Goal: Task Accomplishment & Management: Manage account settings

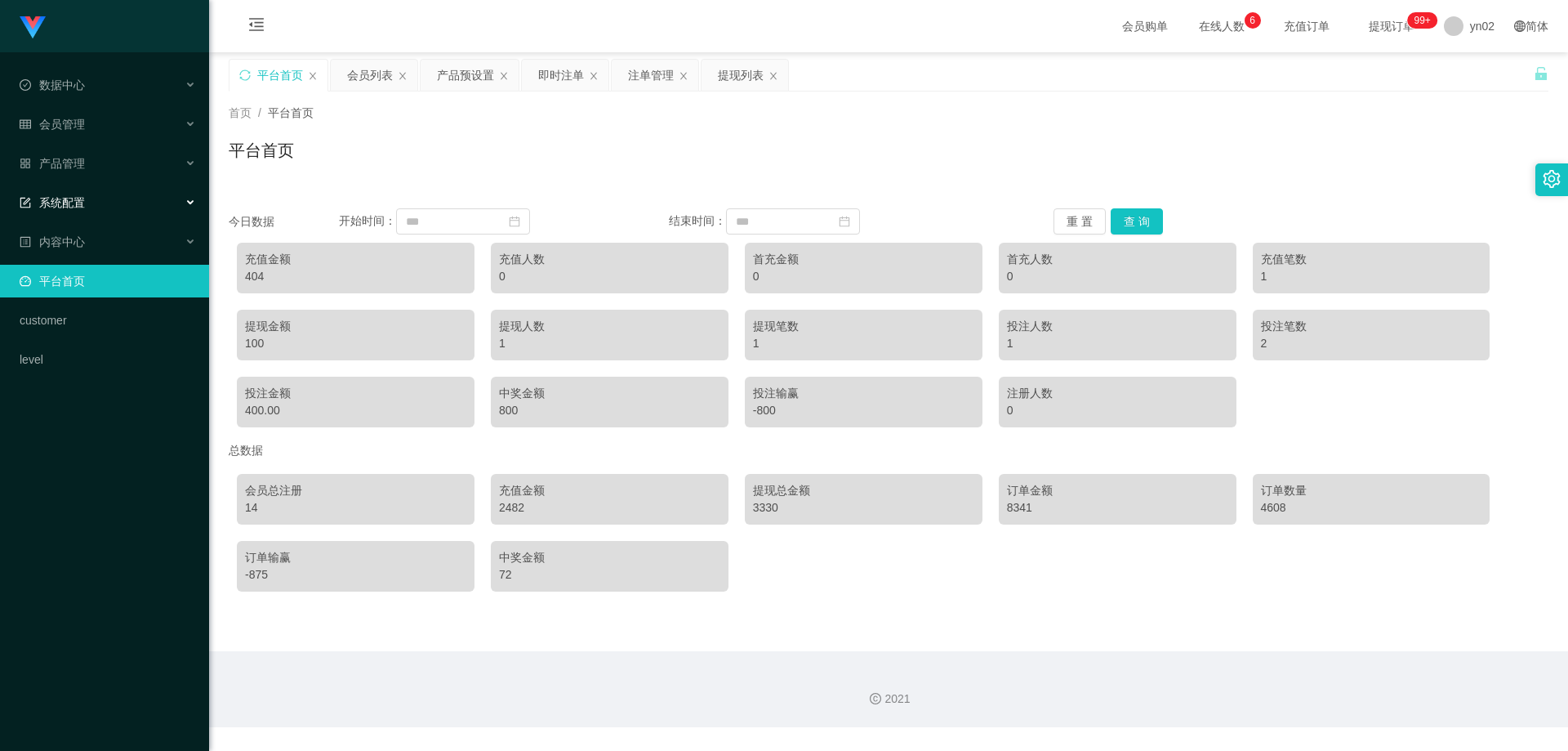
click at [77, 201] on span "系统配置" at bounding box center [52, 202] width 65 height 13
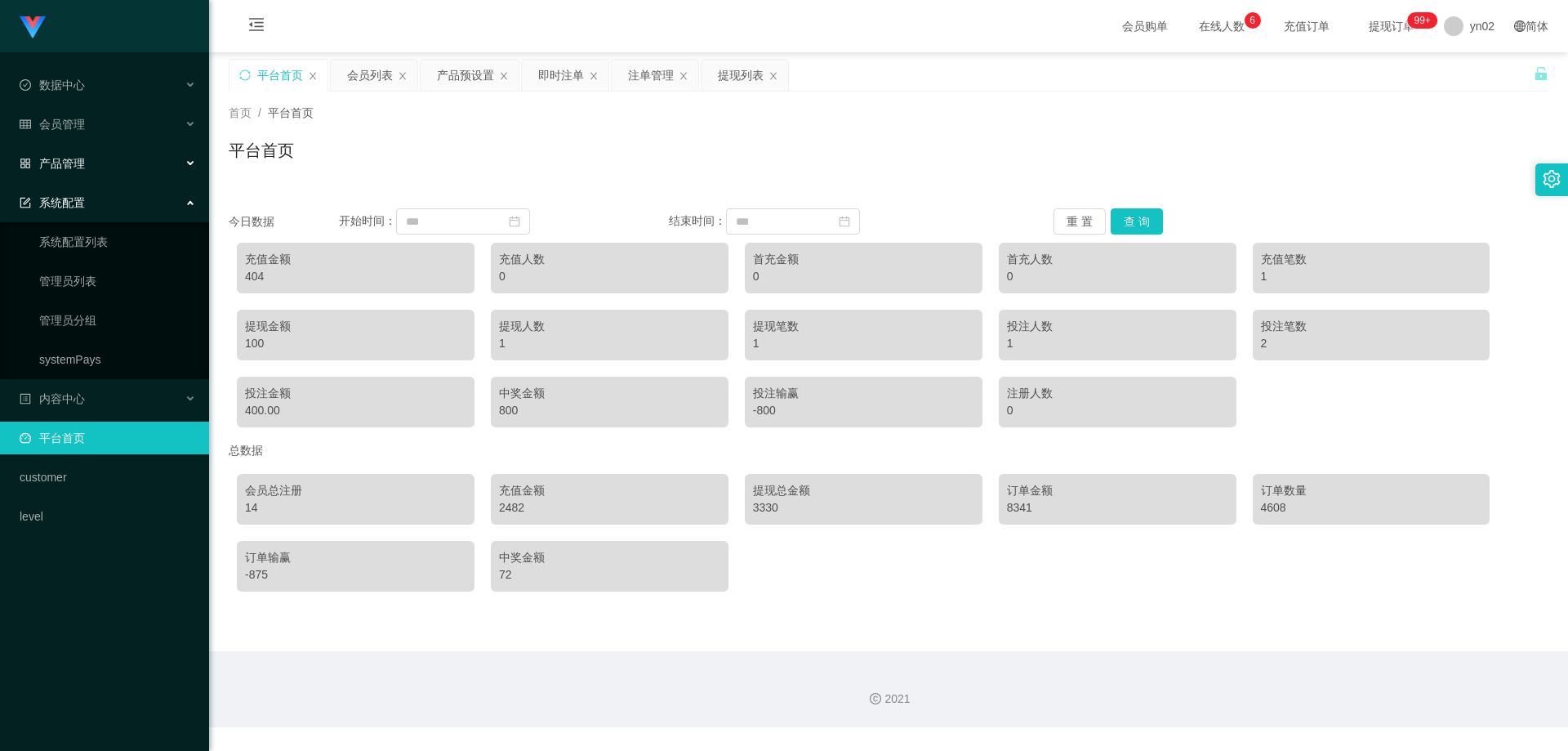
click at [80, 165] on span "产品管理" at bounding box center [52, 164] width 65 height 13
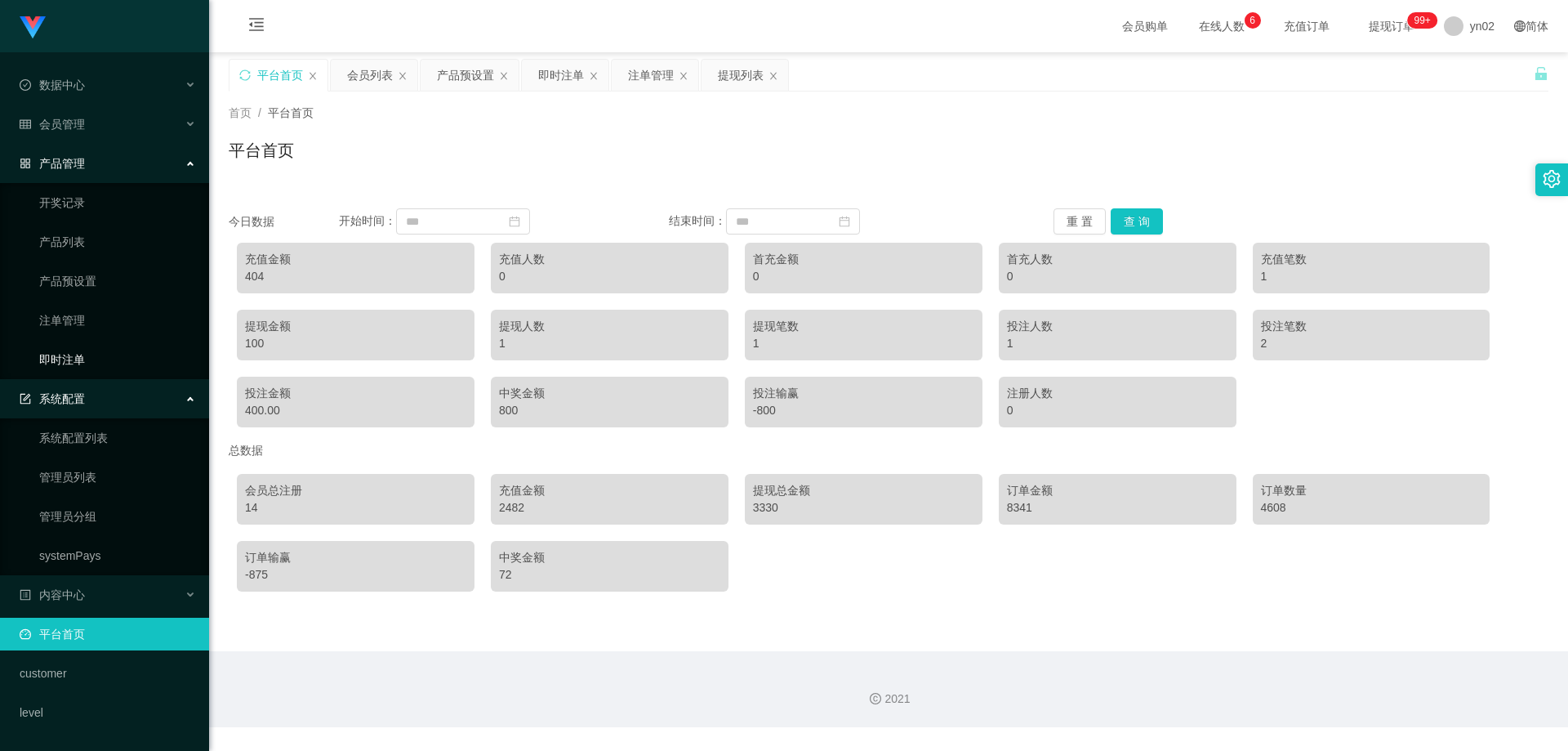
click at [85, 359] on link "即时注单" at bounding box center [118, 359] width 157 height 33
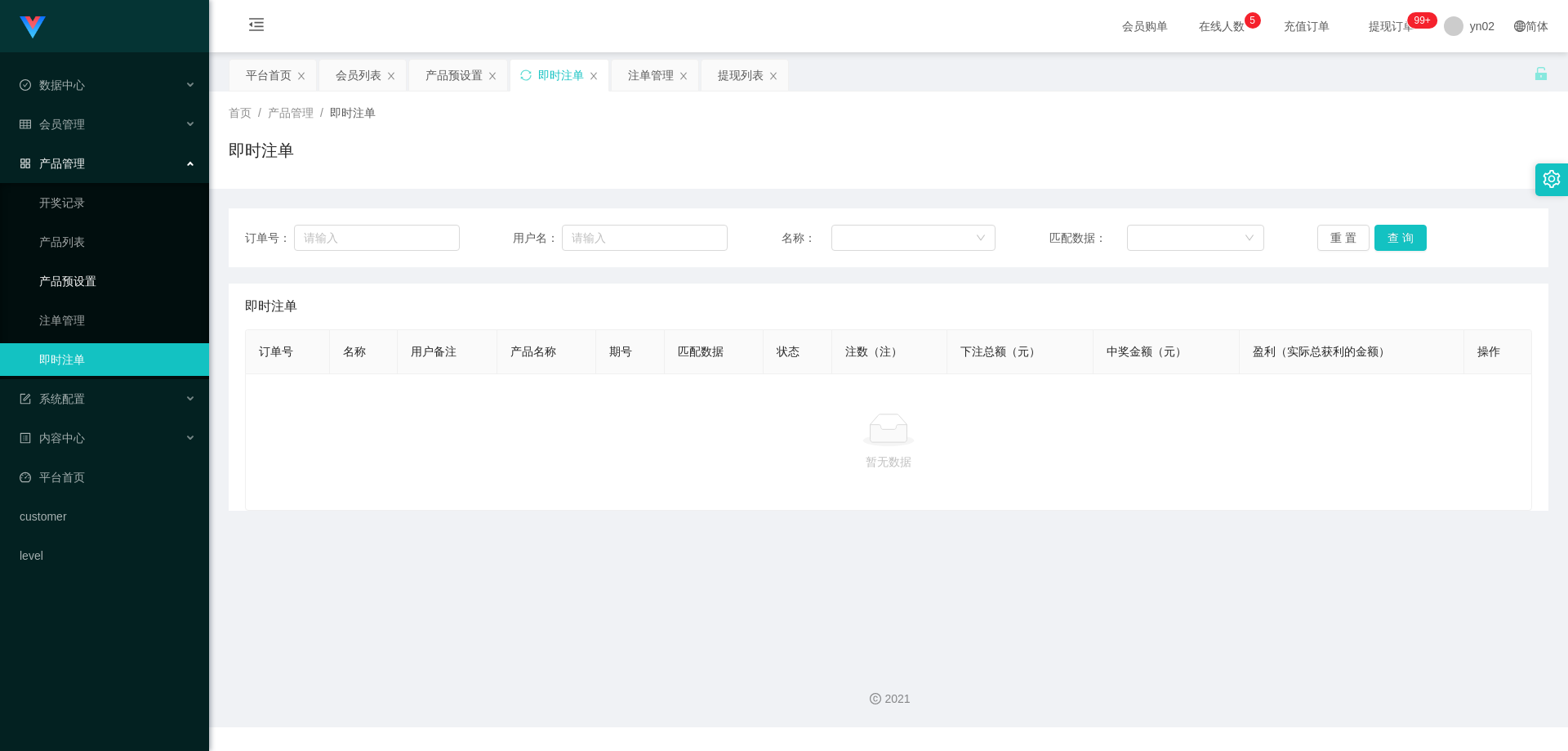
click at [107, 289] on link "产品预设置" at bounding box center [118, 281] width 157 height 33
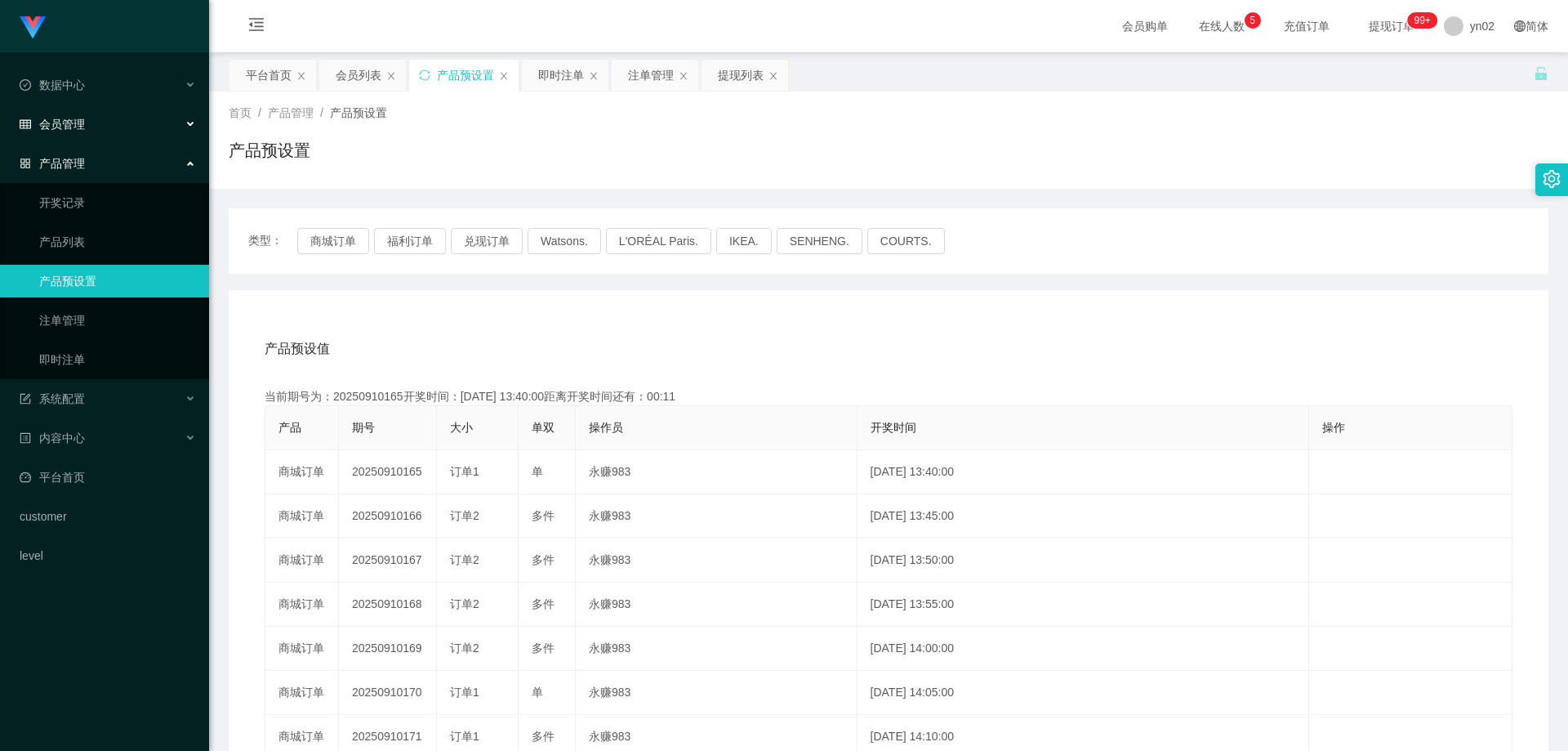
click at [107, 123] on div "会员管理" at bounding box center [104, 124] width 209 height 33
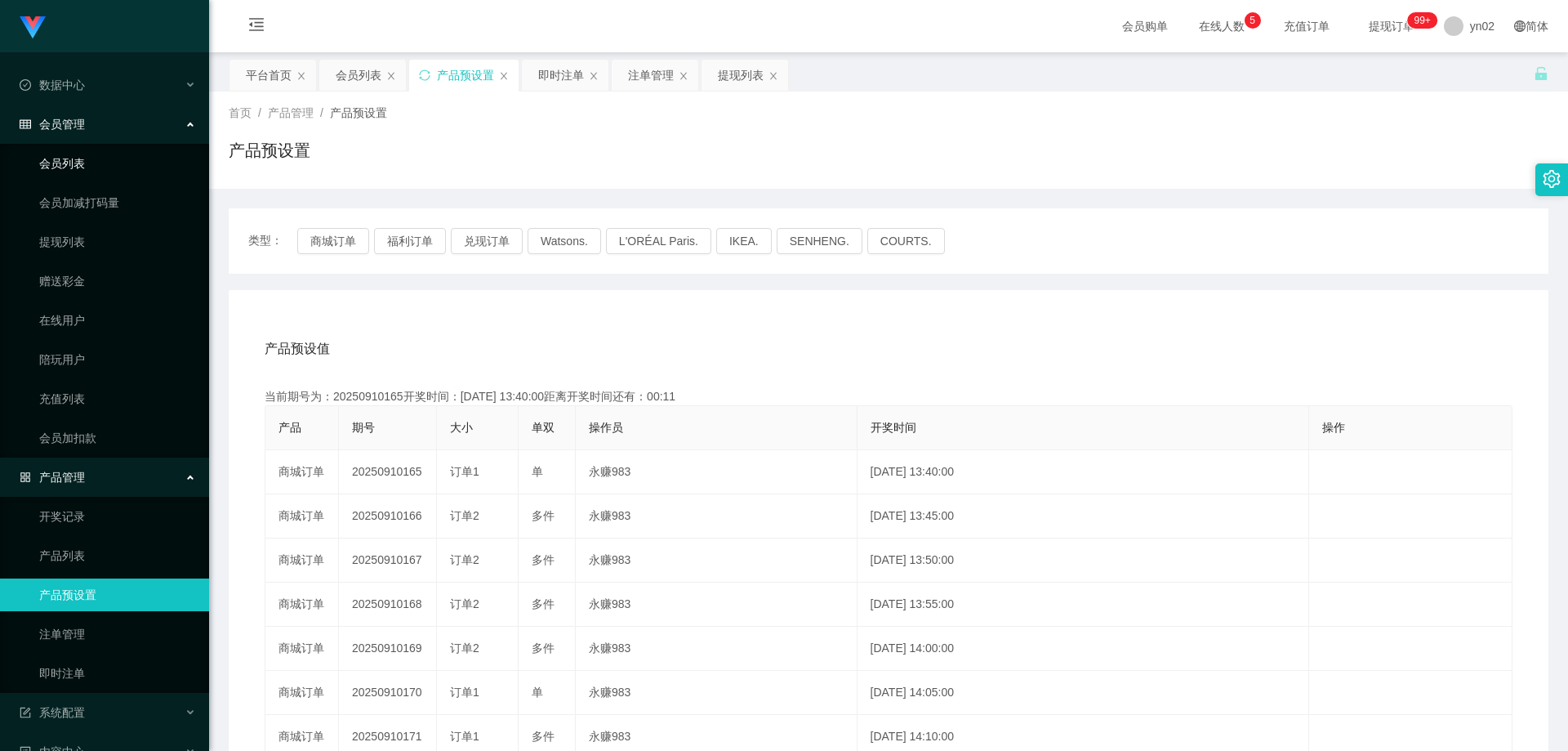
drag, startPoint x: 104, startPoint y: 151, endPoint x: 112, endPoint y: 59, distance: 92.3
click at [89, 161] on link "会员列表" at bounding box center [118, 163] width 157 height 33
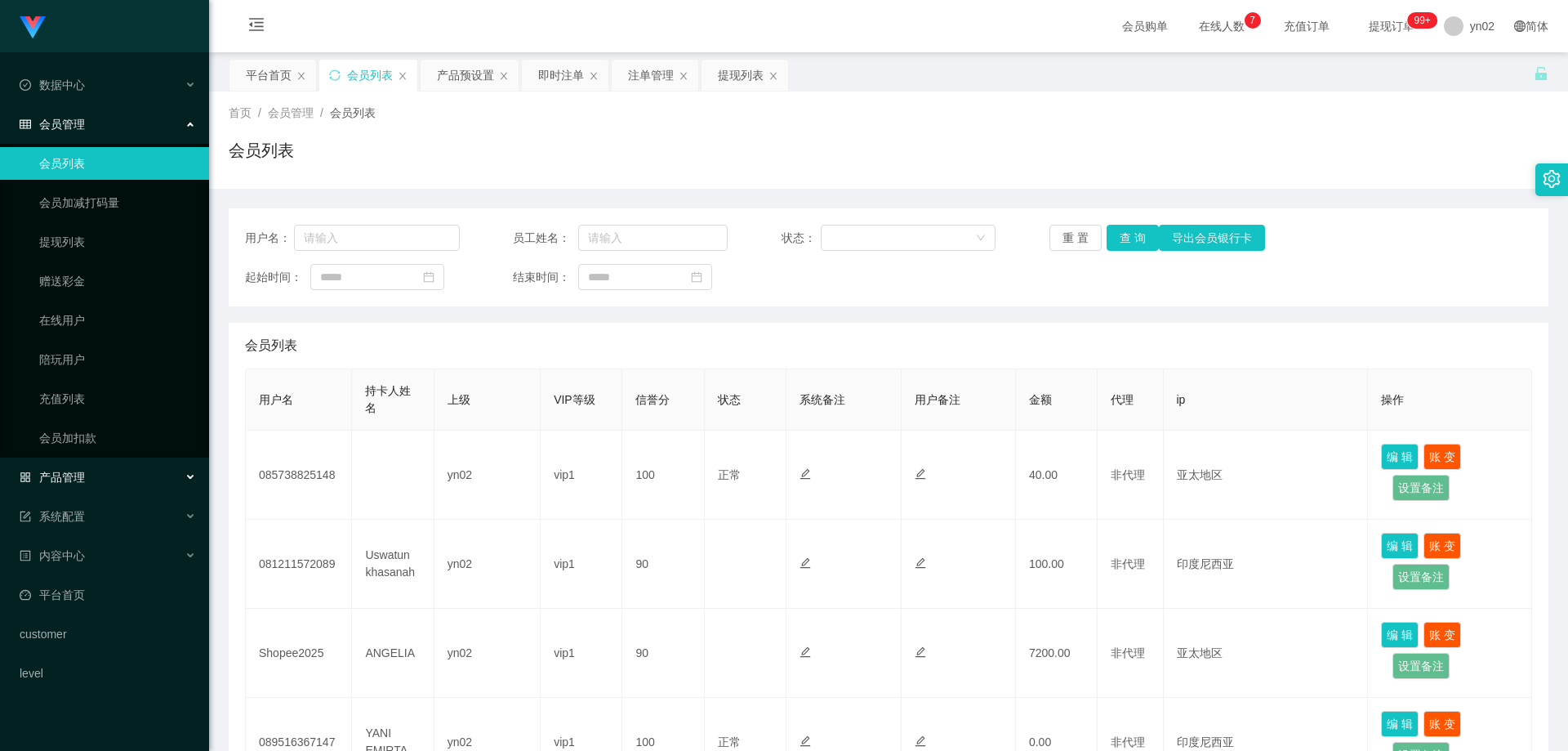
click at [103, 478] on div "产品管理" at bounding box center [104, 477] width 209 height 33
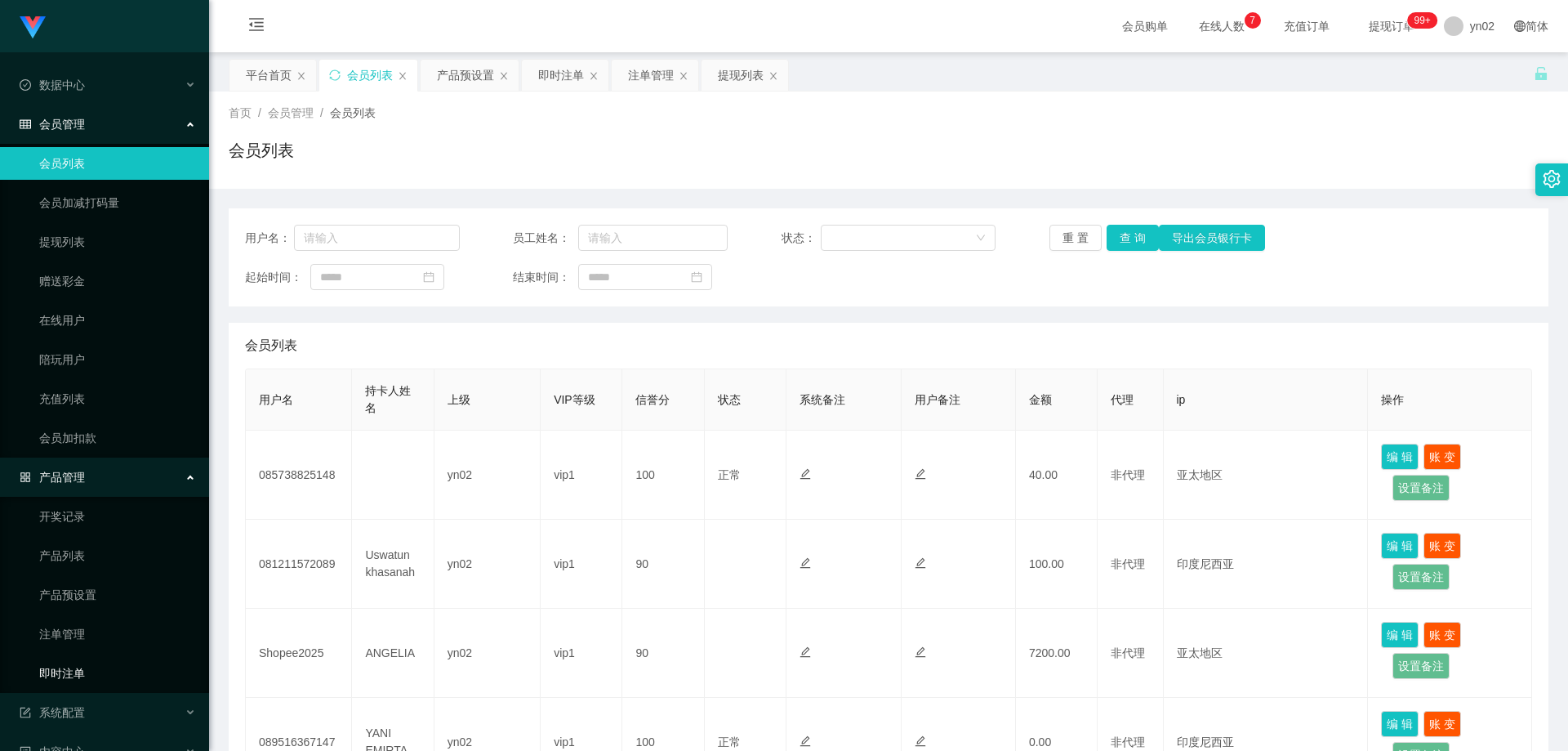
click at [92, 671] on link "即时注单" at bounding box center [118, 673] width 157 height 33
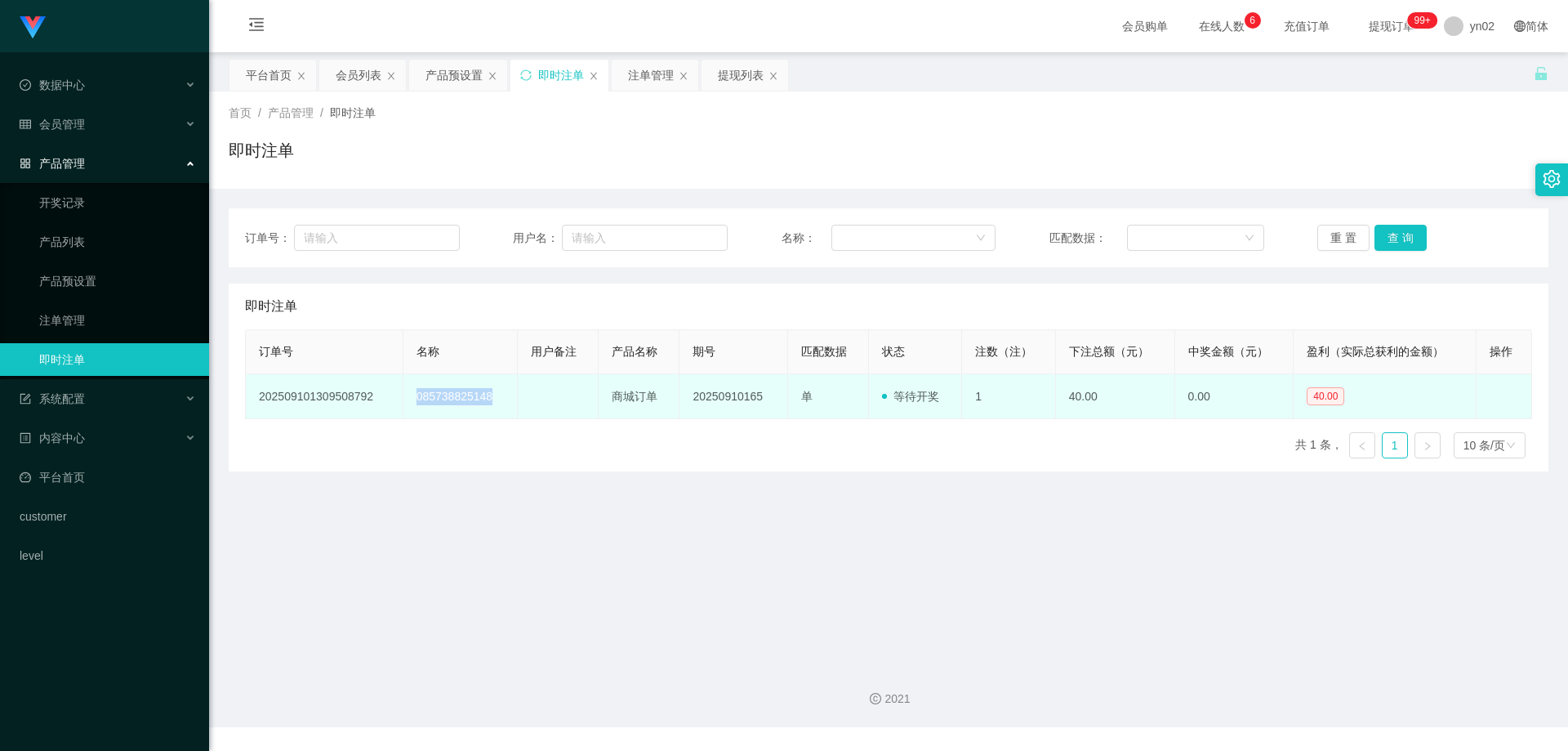
drag, startPoint x: 512, startPoint y: 404, endPoint x: 411, endPoint y: 397, distance: 101.2
click at [410, 397] on tr "202509101309508792 085738825148 商城订单 20250910165 单 等待开奖 1 40.00 0.00 40.00 修 改" at bounding box center [888, 396] width 1286 height 45
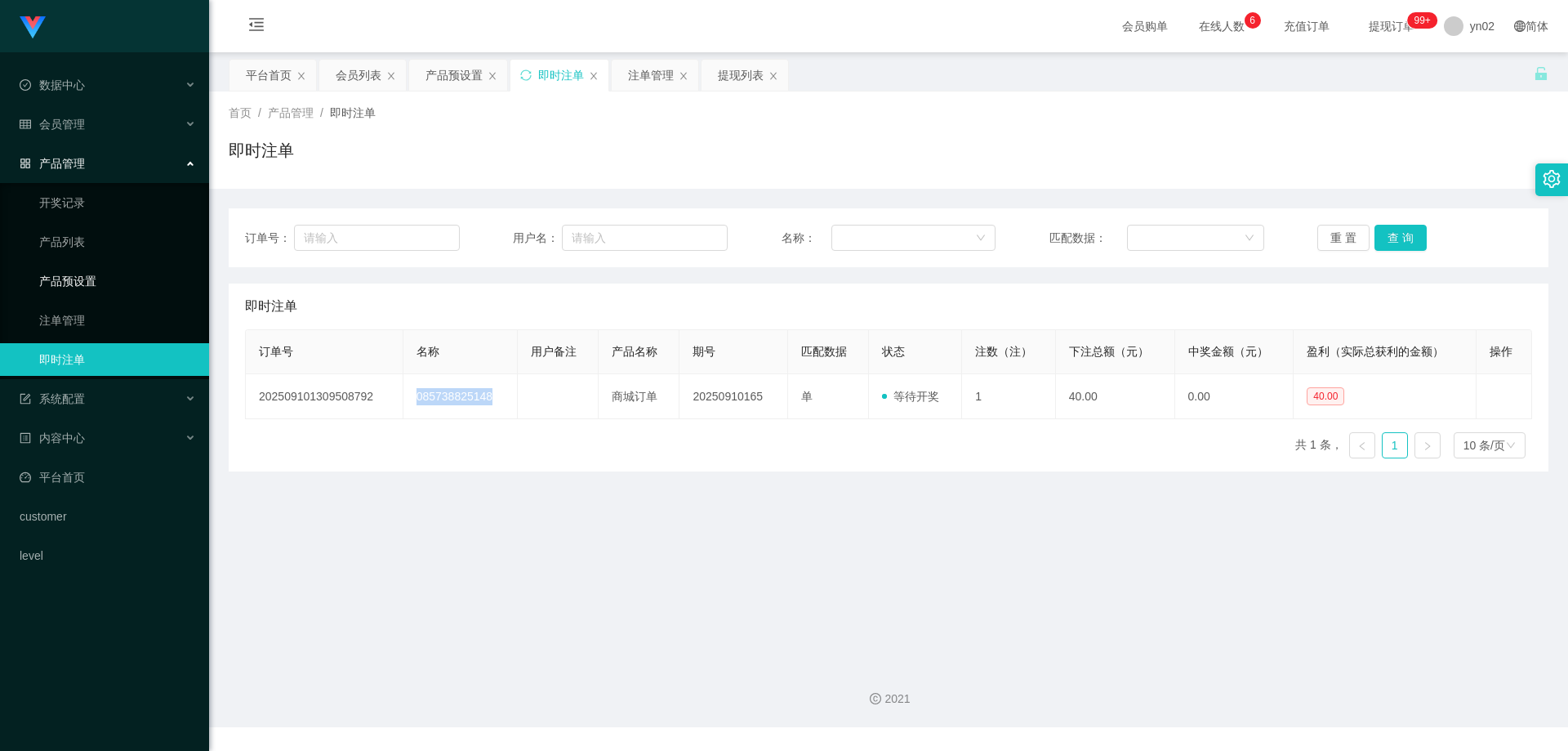
click at [135, 275] on link "产品预设置" at bounding box center [118, 281] width 157 height 33
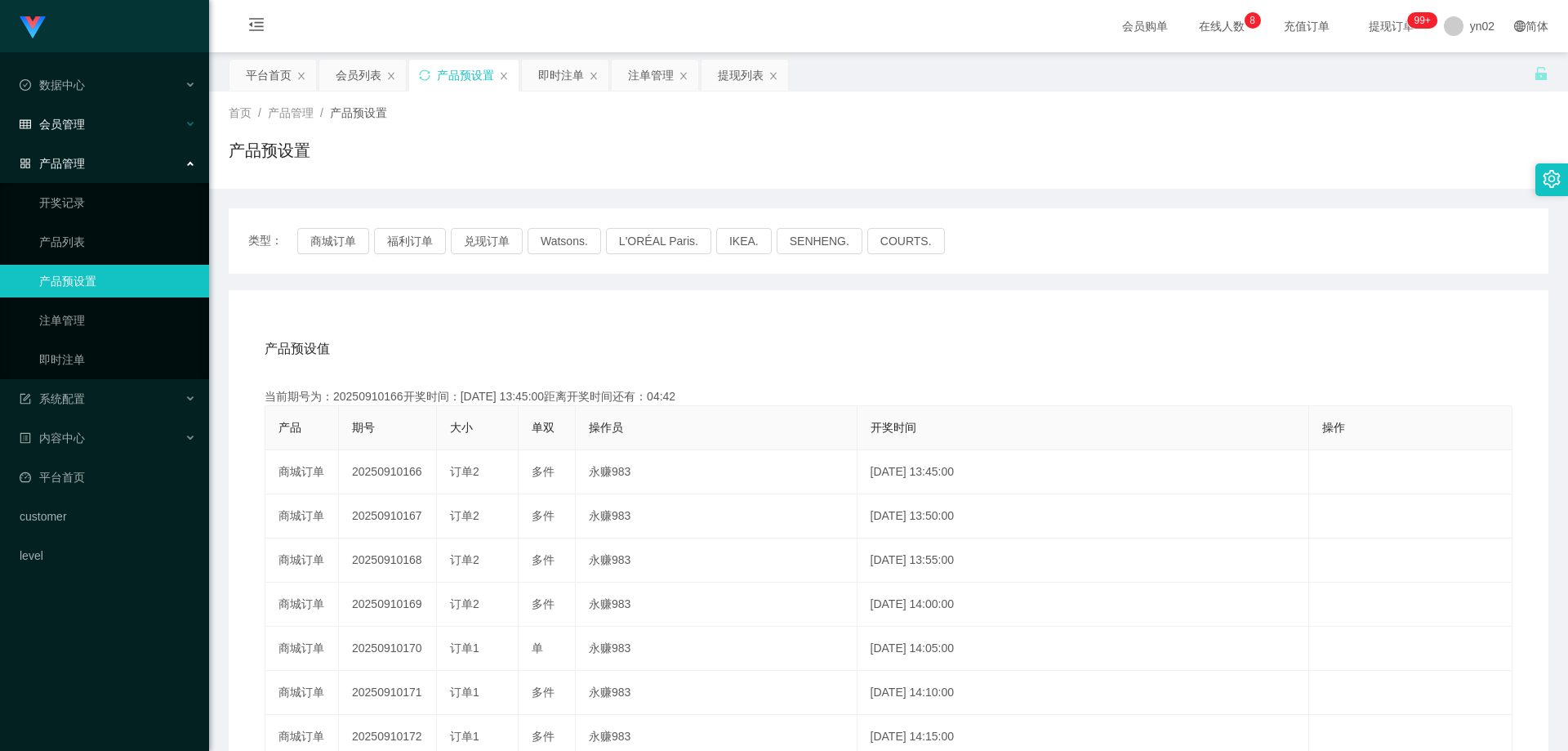
click at [86, 128] on div "会员管理" at bounding box center [104, 124] width 209 height 33
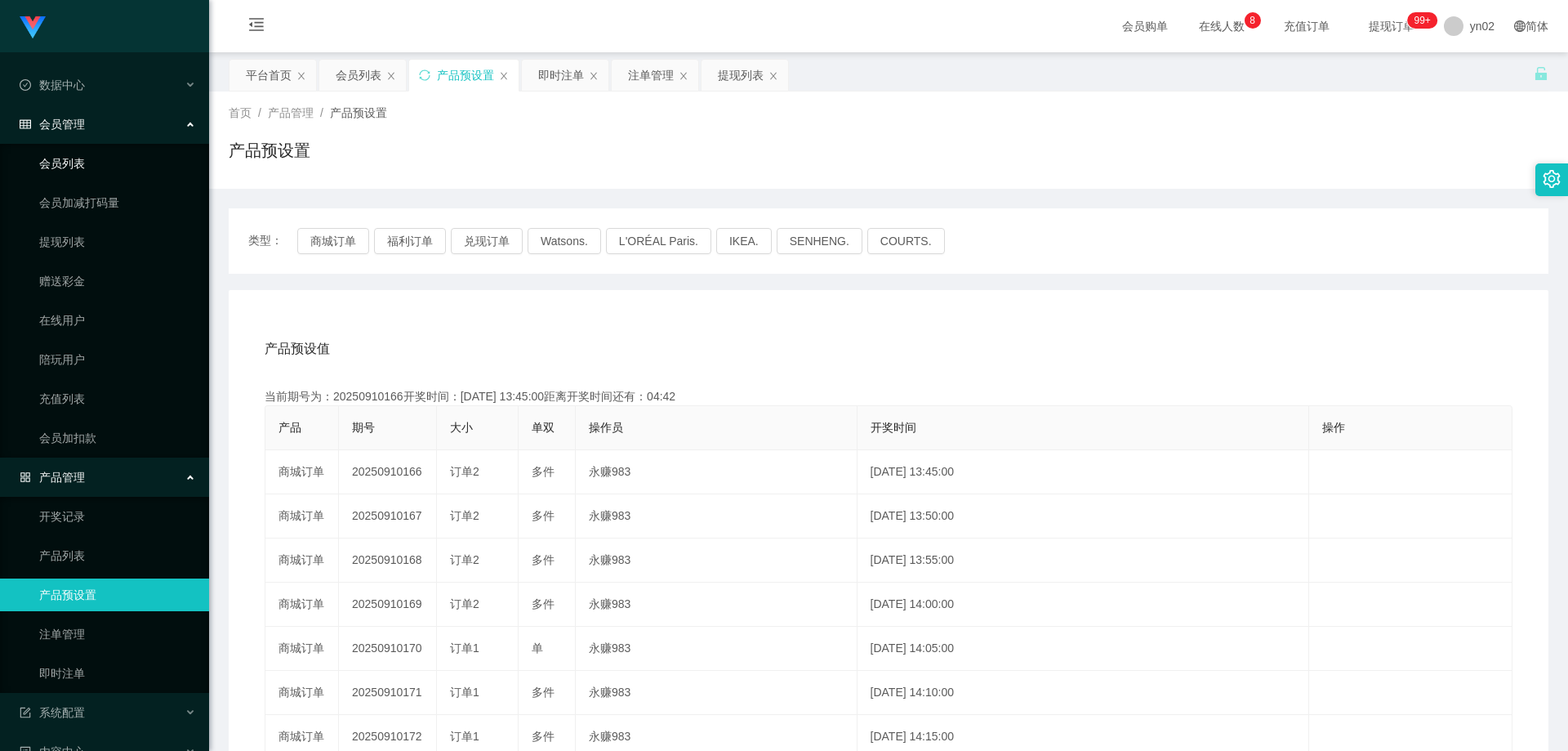
click at [92, 156] on link "会员列表" at bounding box center [118, 163] width 157 height 33
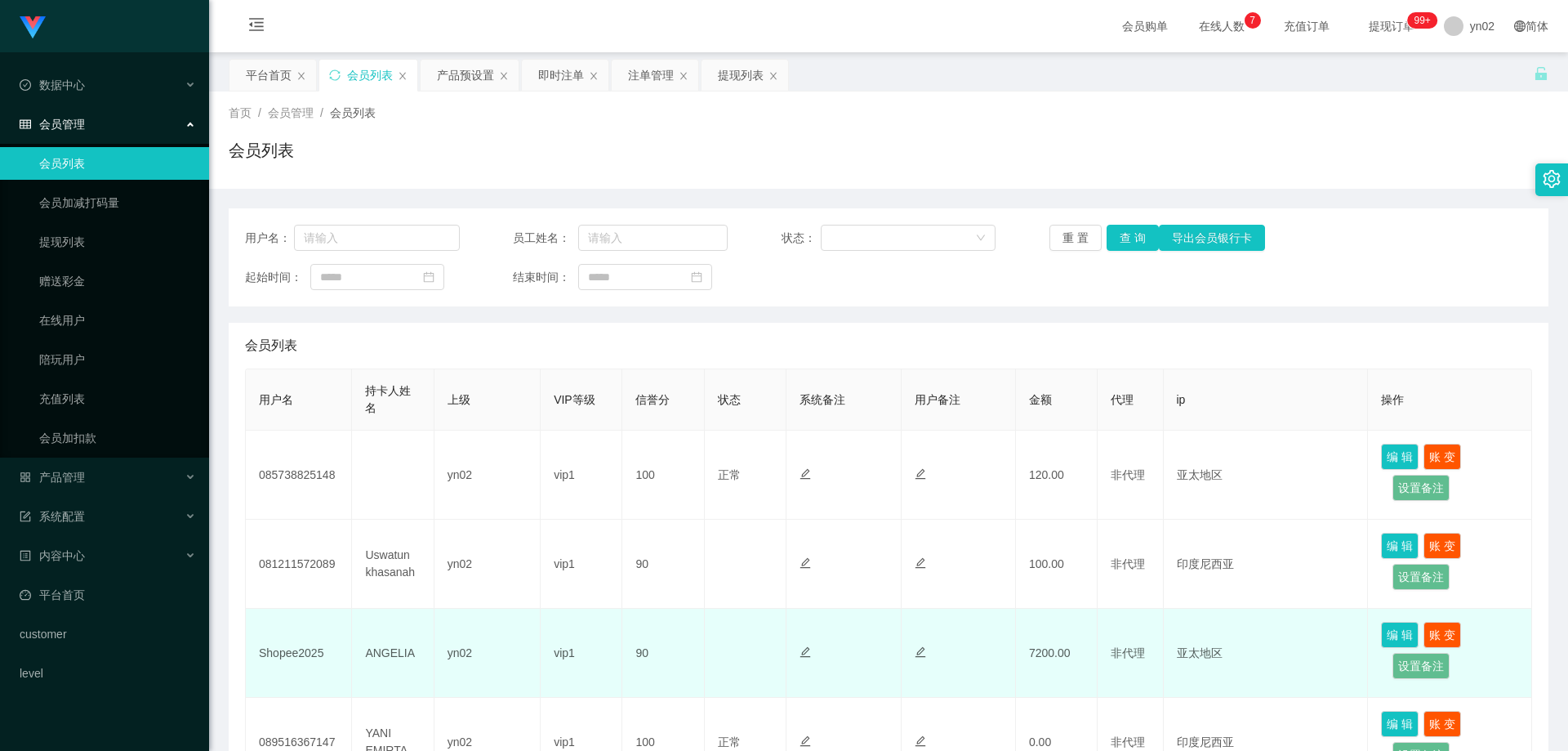
scroll to position [163, 0]
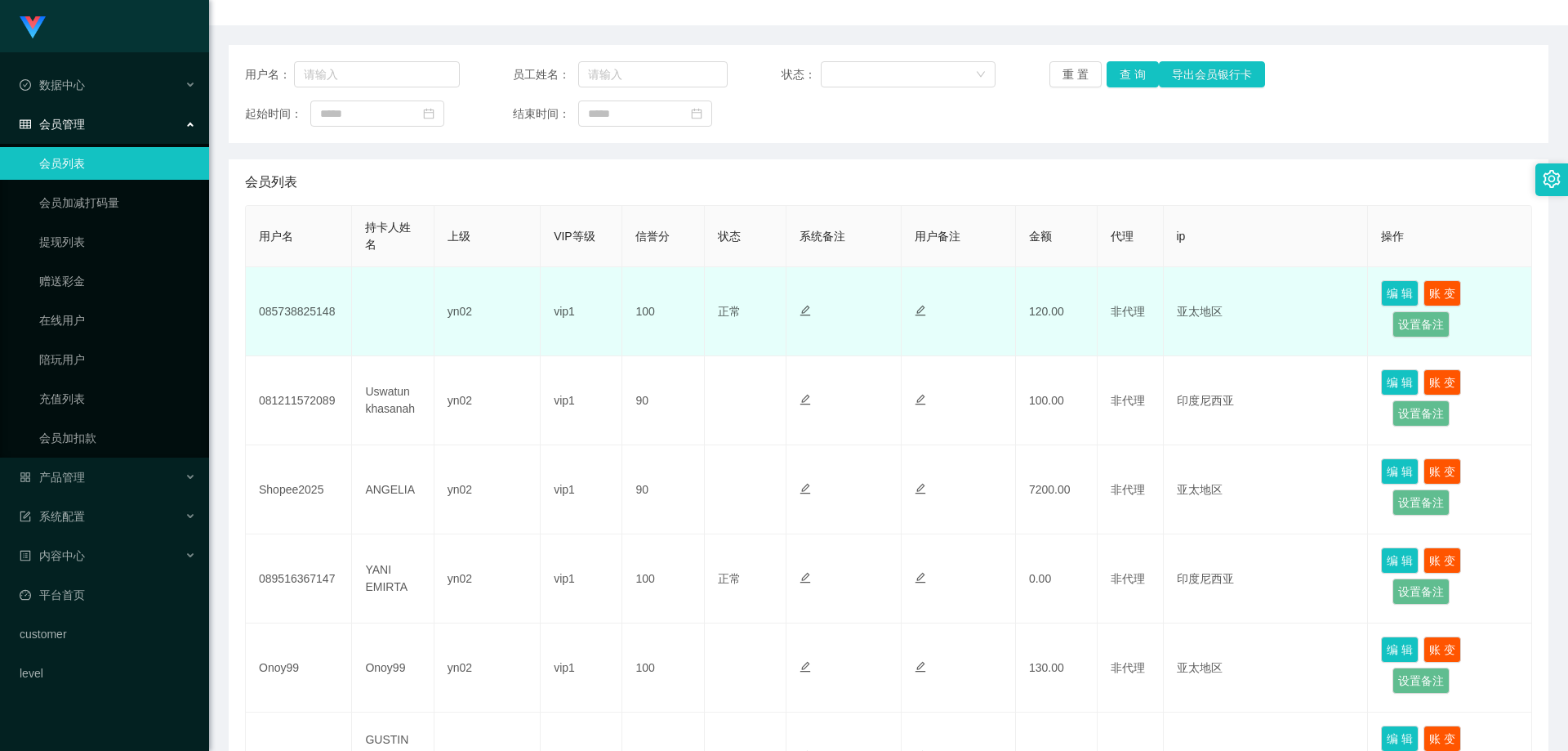
click at [490, 310] on td "yn02" at bounding box center [487, 311] width 106 height 89
drag, startPoint x: 500, startPoint y: 316, endPoint x: 520, endPoint y: 317, distance: 20.0
click at [500, 316] on td "yn02" at bounding box center [487, 311] width 106 height 89
drag, startPoint x: 552, startPoint y: 318, endPoint x: 557, endPoint y: 306, distance: 13.0
click at [557, 306] on td "vip1" at bounding box center [582, 311] width 82 height 89
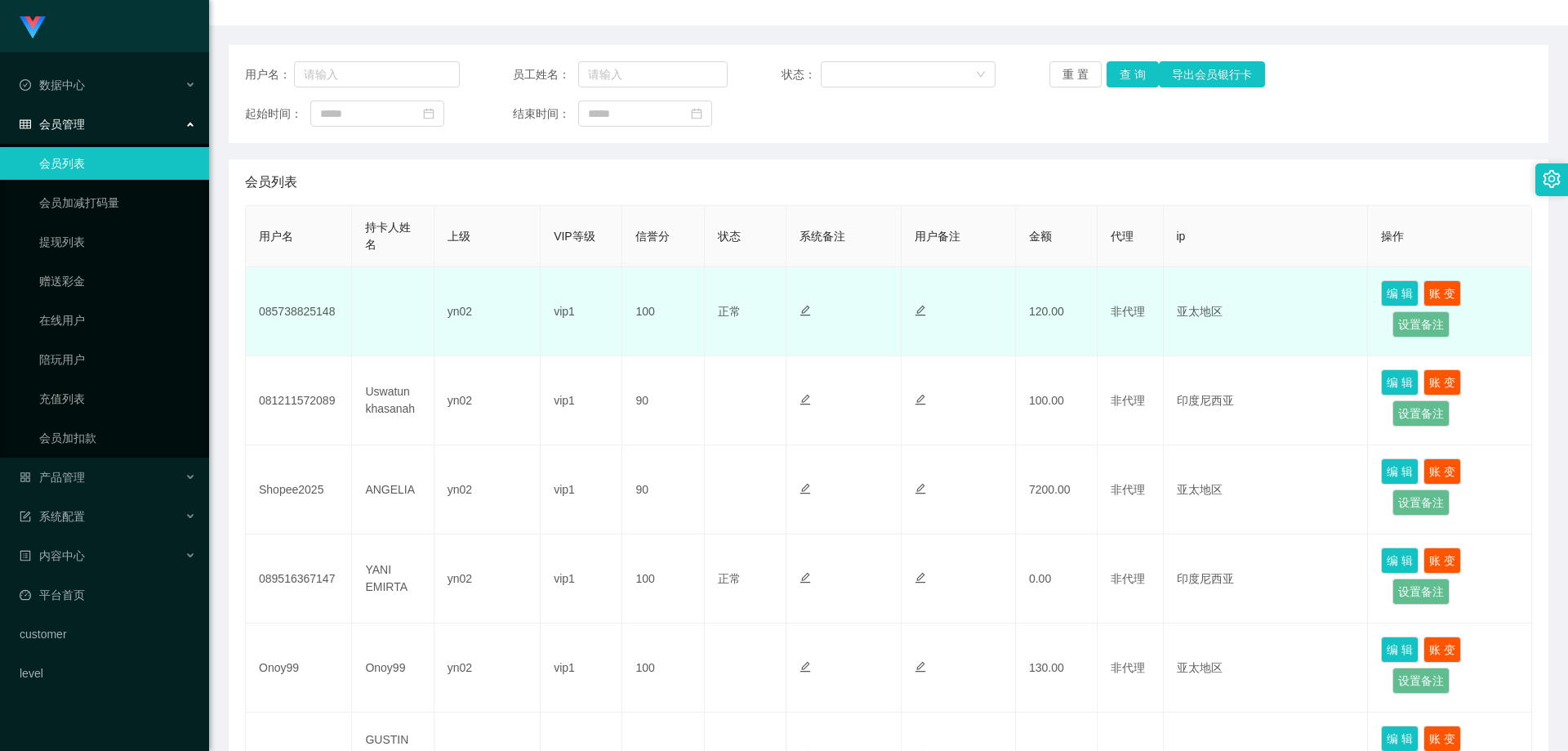
click at [600, 313] on td "vip1" at bounding box center [582, 311] width 82 height 89
click at [623, 310] on tr "085738825148 yn02 vip1 100 正常 禁止登录 禁止投注 120.00 非代理 亚太地区 编 辑 账 变 设置备注" at bounding box center [888, 311] width 1286 height 89
drag, startPoint x: 728, startPoint y: 322, endPoint x: 712, endPoint y: 314, distance: 17.9
click at [714, 315] on tr "085738825148 yn02 vip1 100 正常 禁止登录 禁止投注 120.00 非代理 亚太地区 编 辑 账 变 设置备注" at bounding box center [888, 311] width 1286 height 89
click at [440, 319] on td "yn02" at bounding box center [487, 311] width 106 height 89
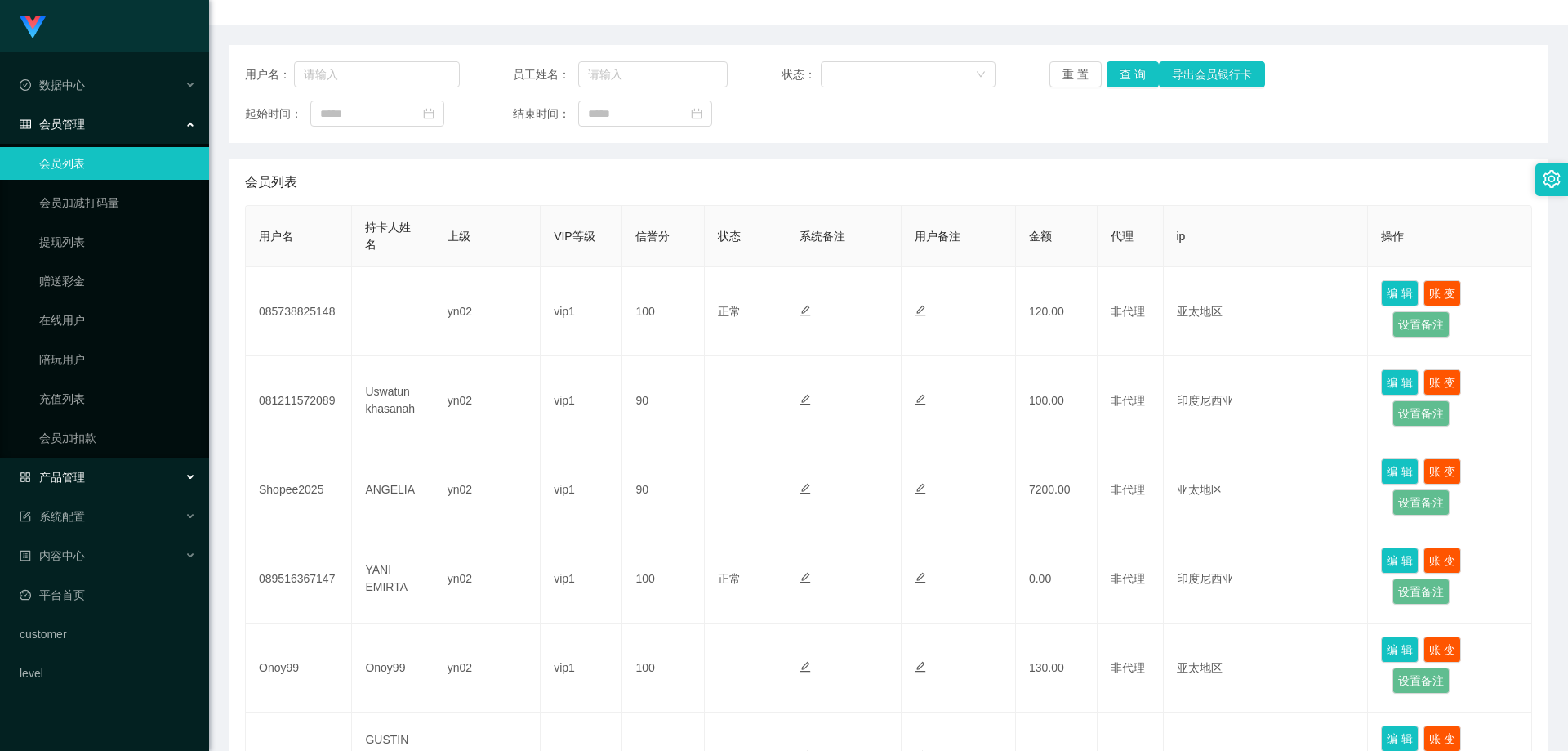
click at [109, 477] on div "产品管理" at bounding box center [104, 477] width 209 height 33
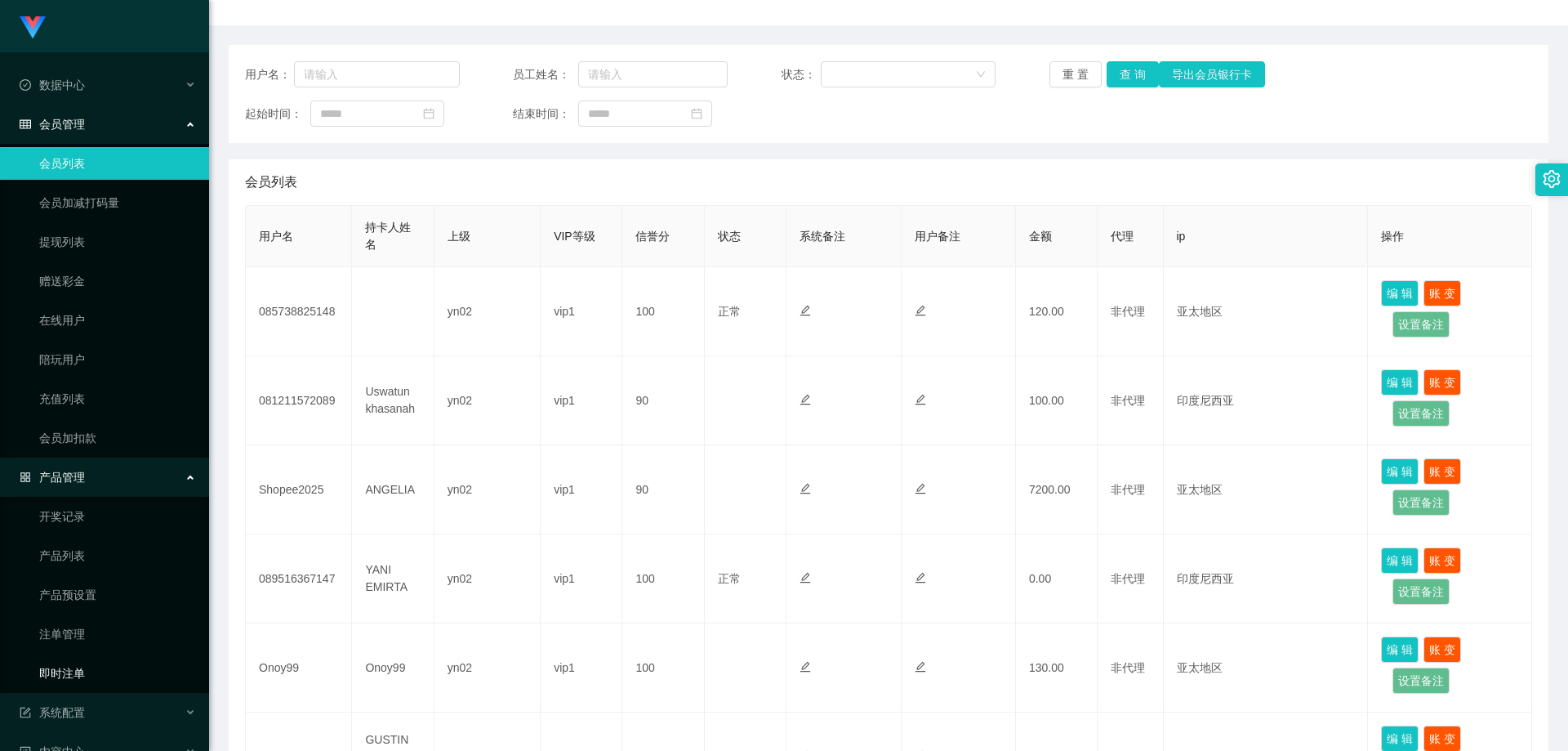
click at [85, 676] on link "即时注单" at bounding box center [118, 673] width 157 height 33
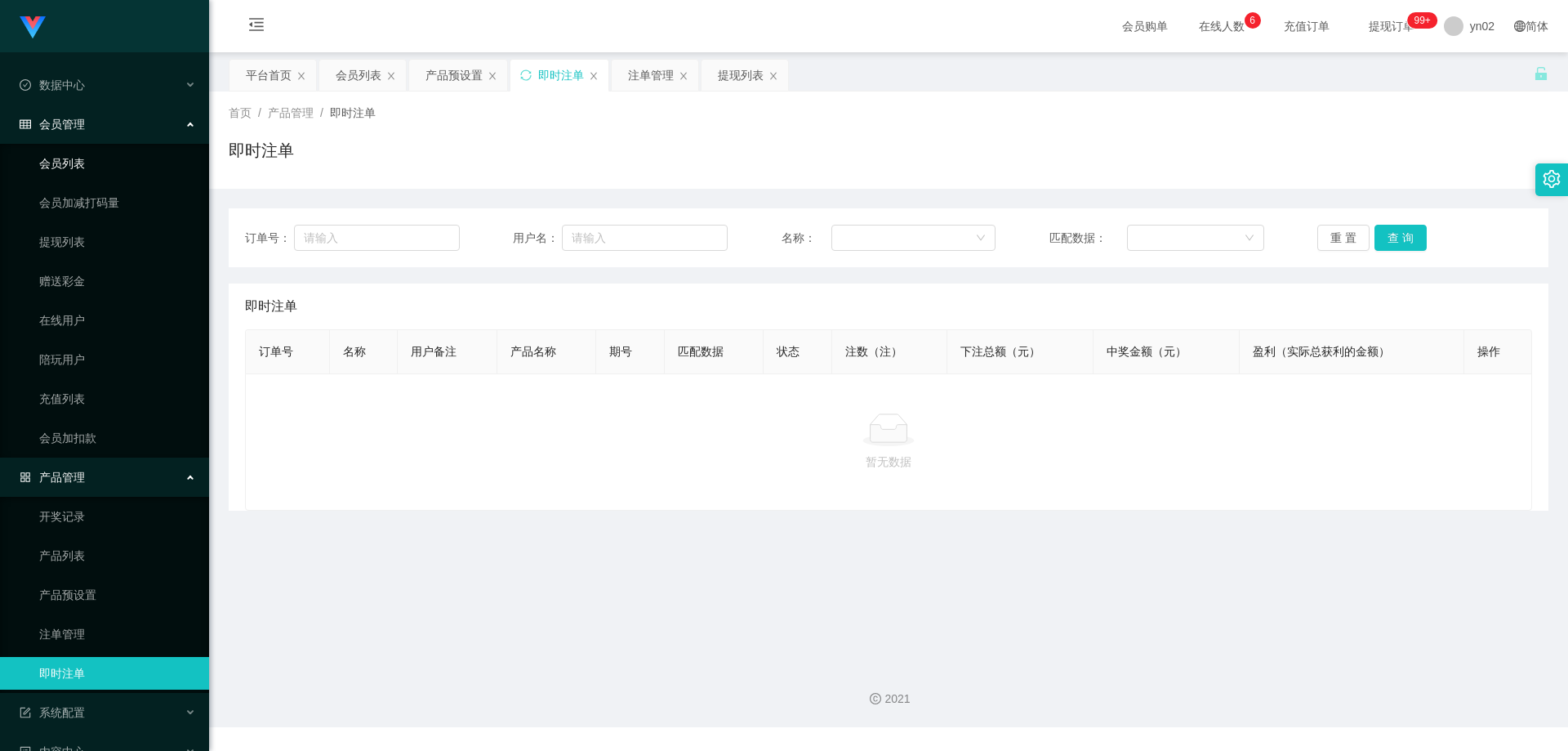
click at [84, 169] on link "会员列表" at bounding box center [118, 163] width 157 height 33
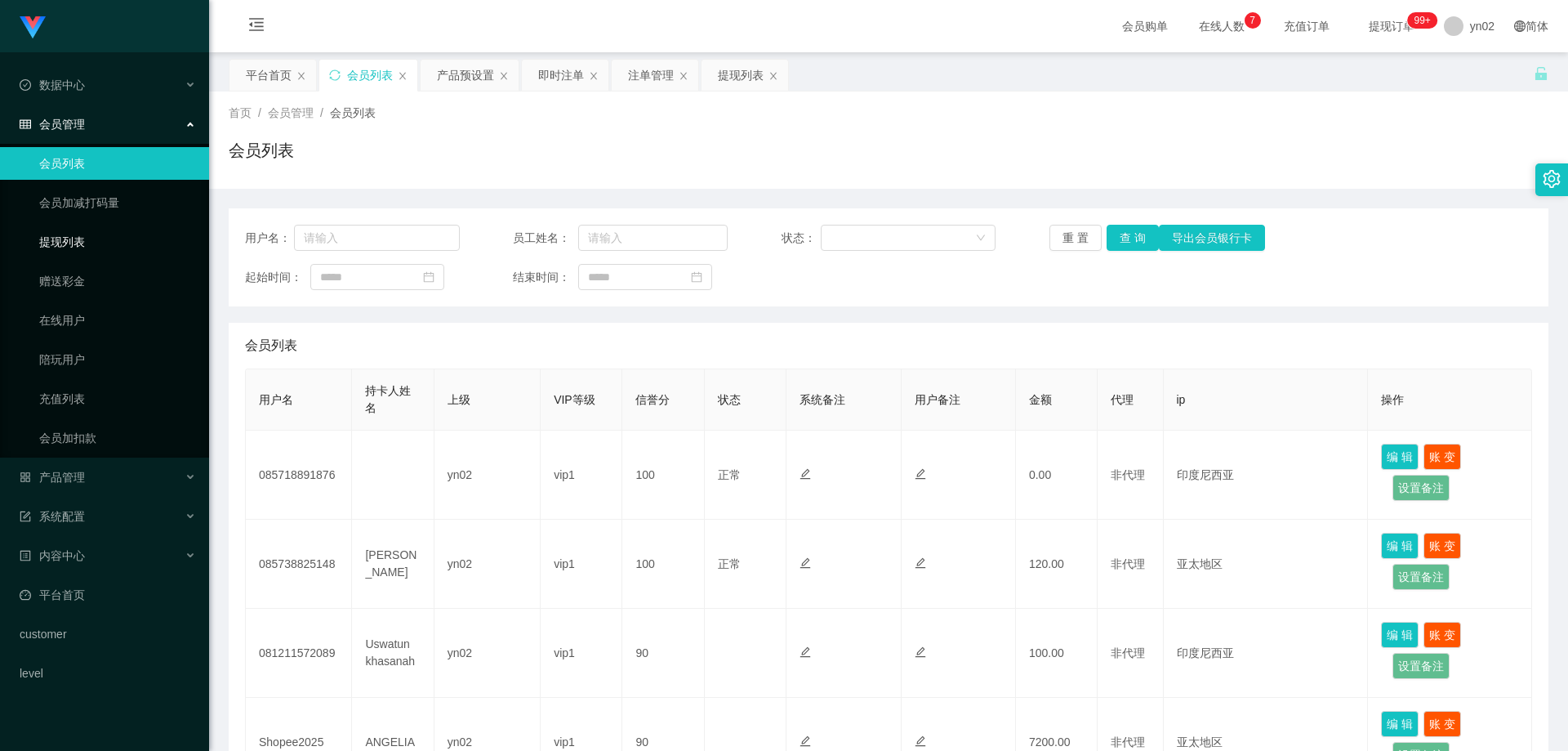
drag, startPoint x: 0, startPoint y: 0, endPoint x: 103, endPoint y: 45, distance: 112.4
click at [60, 250] on link "提现列表" at bounding box center [118, 242] width 157 height 33
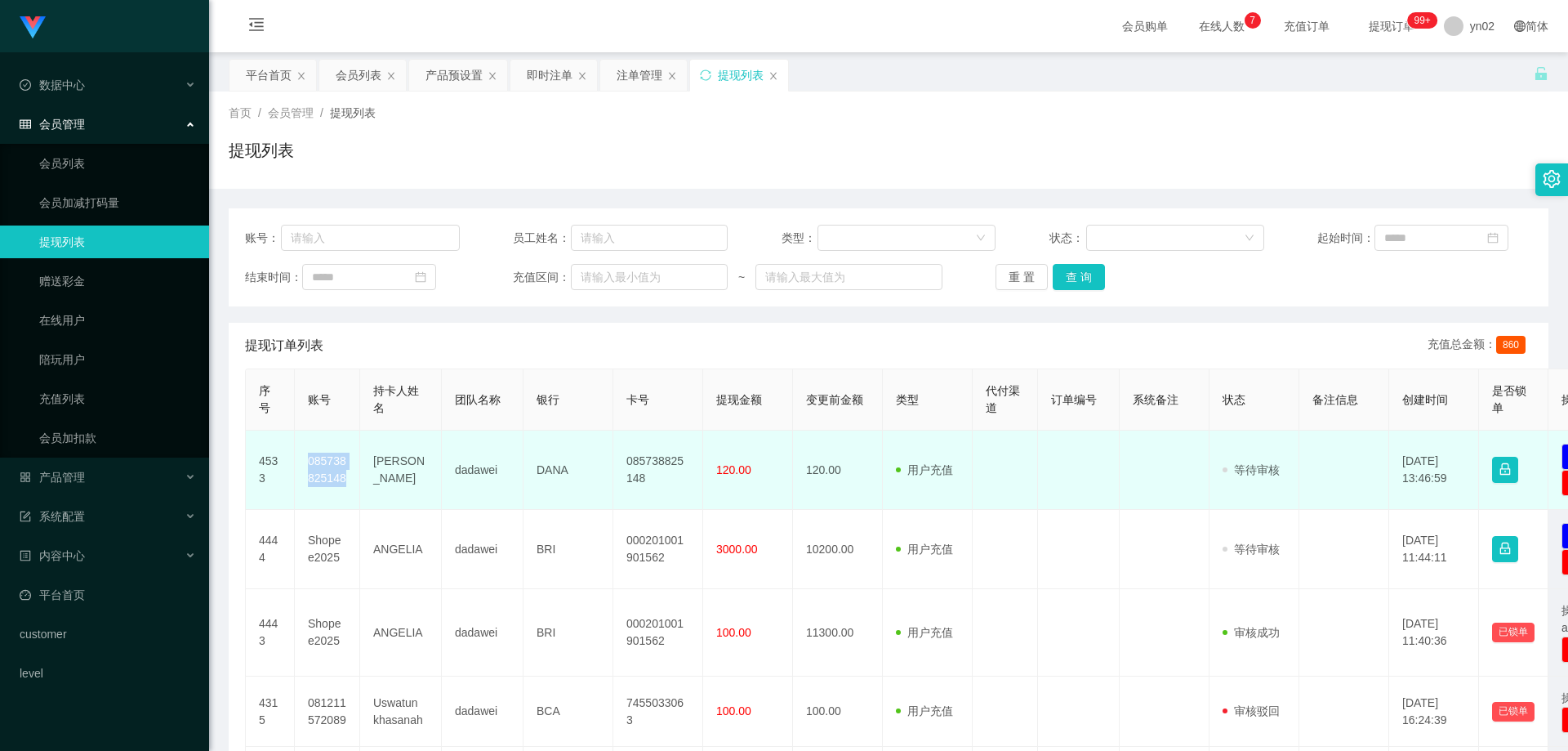
drag, startPoint x: 347, startPoint y: 481, endPoint x: 306, endPoint y: 469, distance: 42.7
click at [306, 469] on td "085738825148" at bounding box center [328, 470] width 65 height 79
copy td "085738825148"
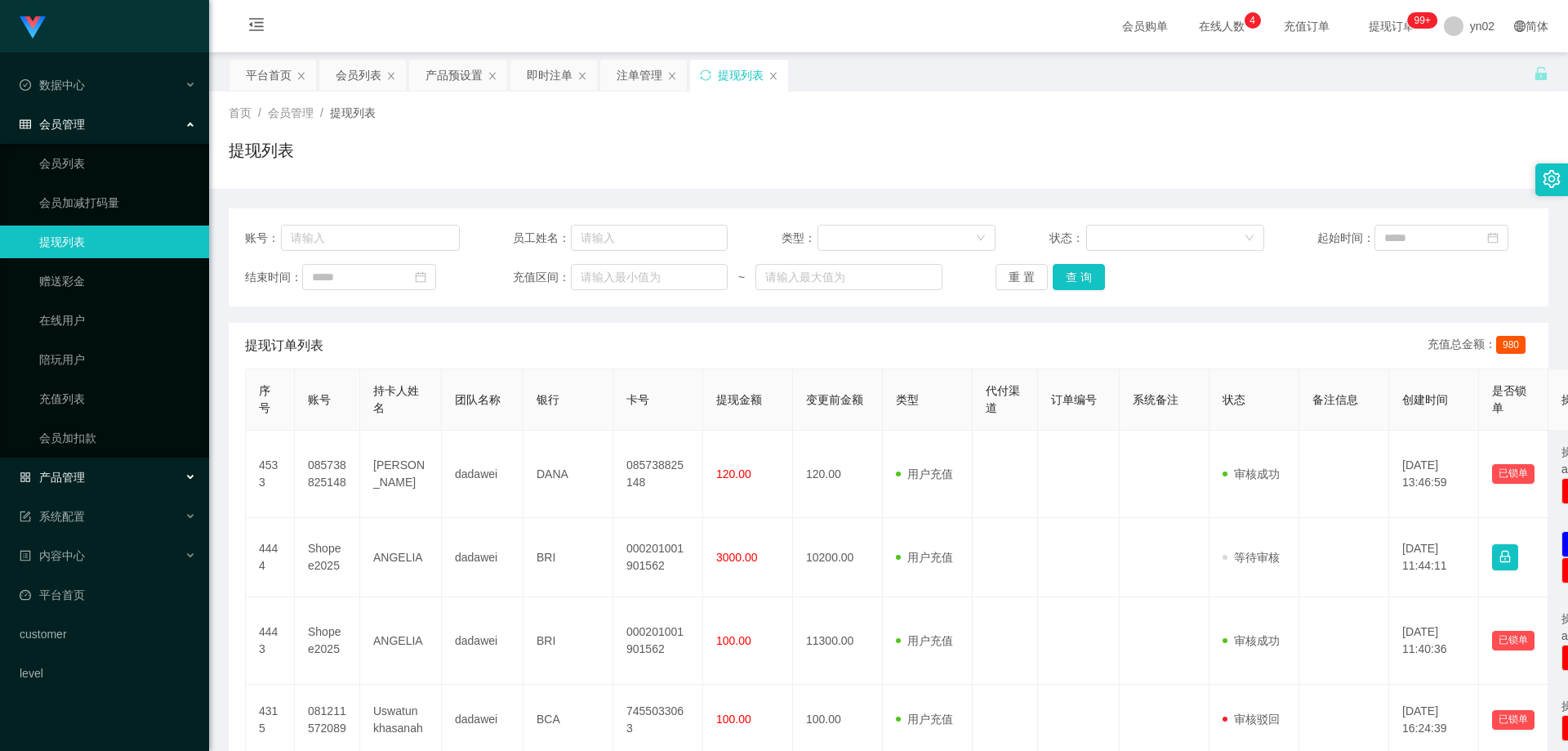
click at [108, 482] on div "产品管理" at bounding box center [104, 477] width 209 height 33
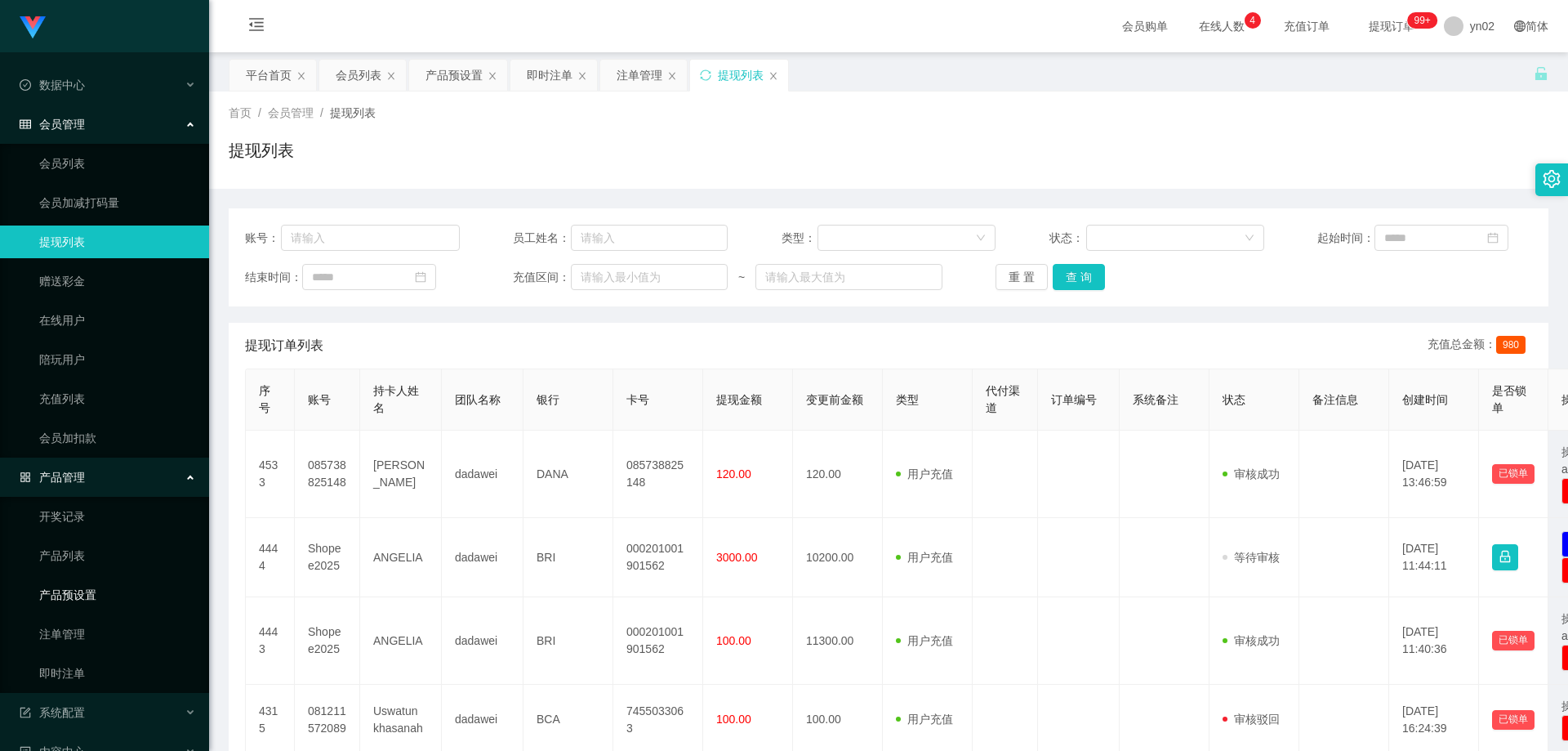
click at [115, 591] on link "产品预设置" at bounding box center [118, 595] width 157 height 33
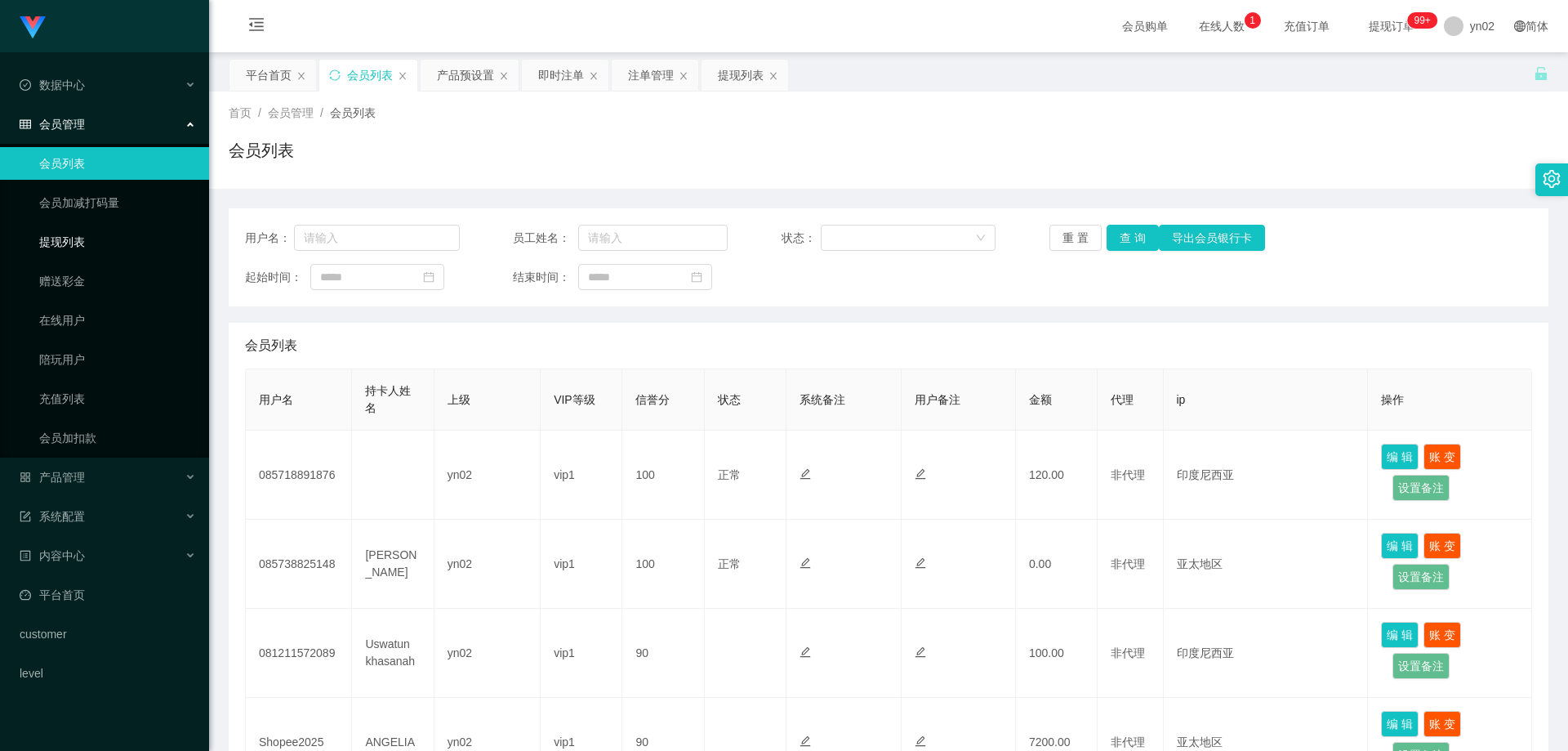
click at [100, 245] on link "提现列表" at bounding box center [118, 242] width 157 height 33
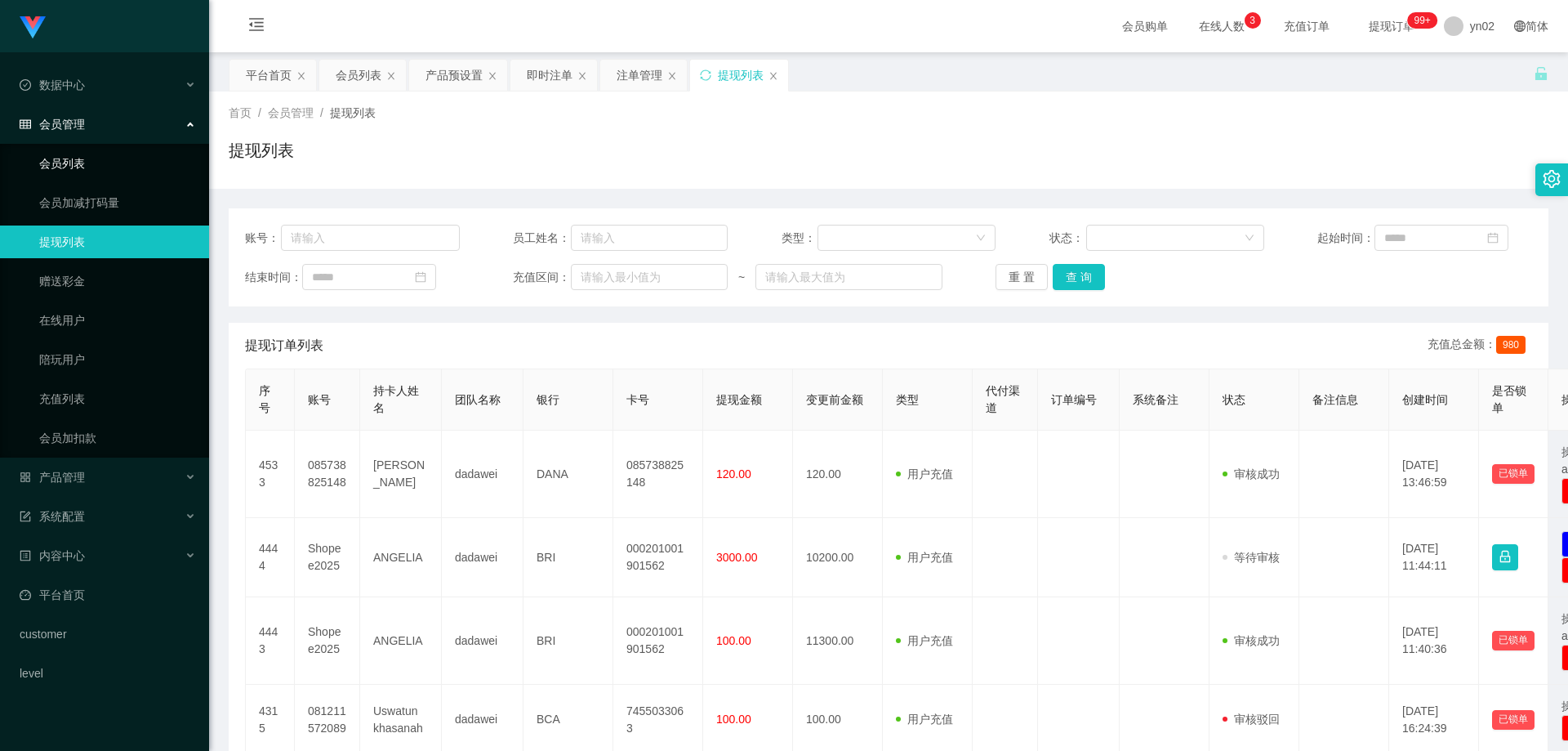
click at [84, 167] on link "会员列表" at bounding box center [118, 163] width 157 height 33
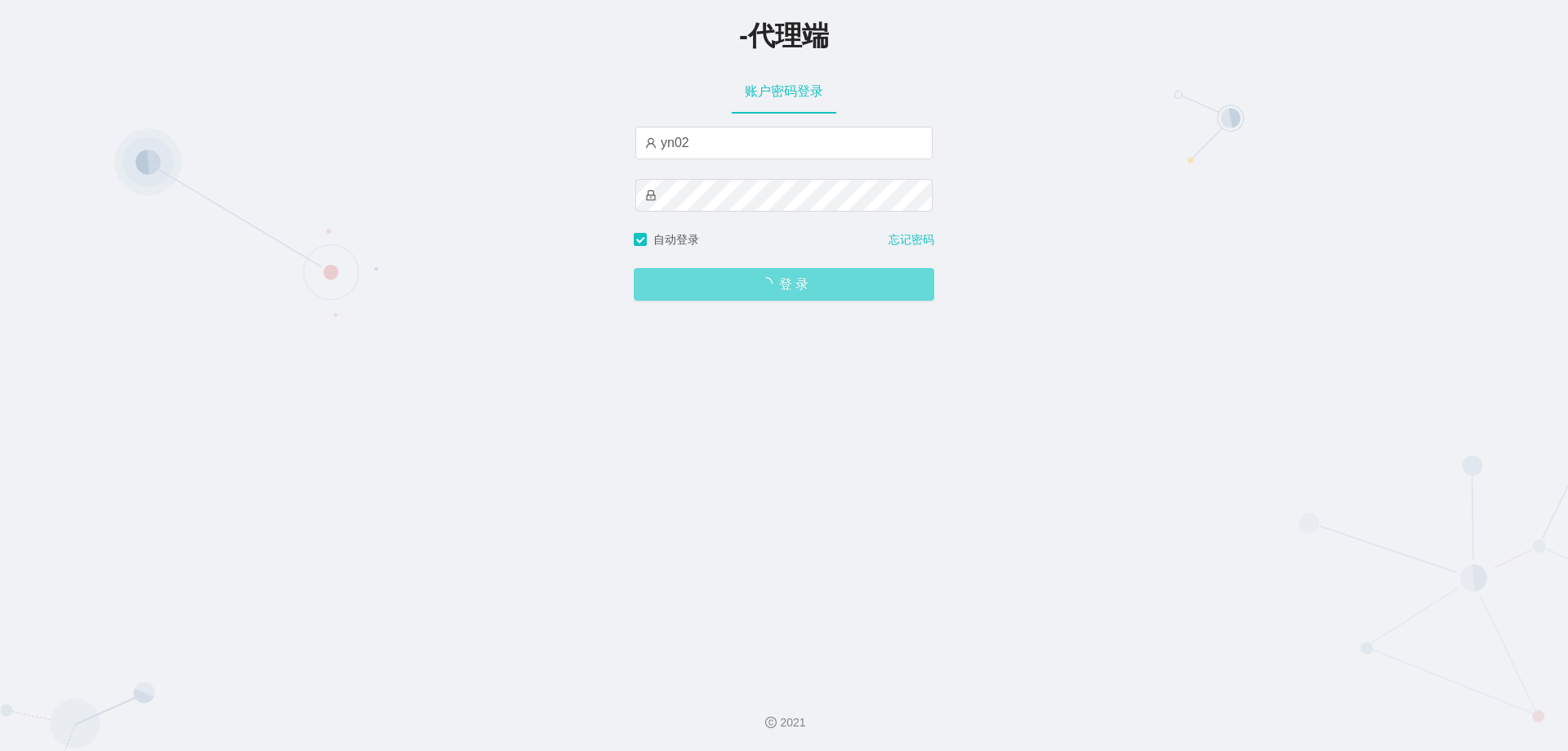
click at [761, 290] on span "登 录" at bounding box center [784, 284] width 301 height 13
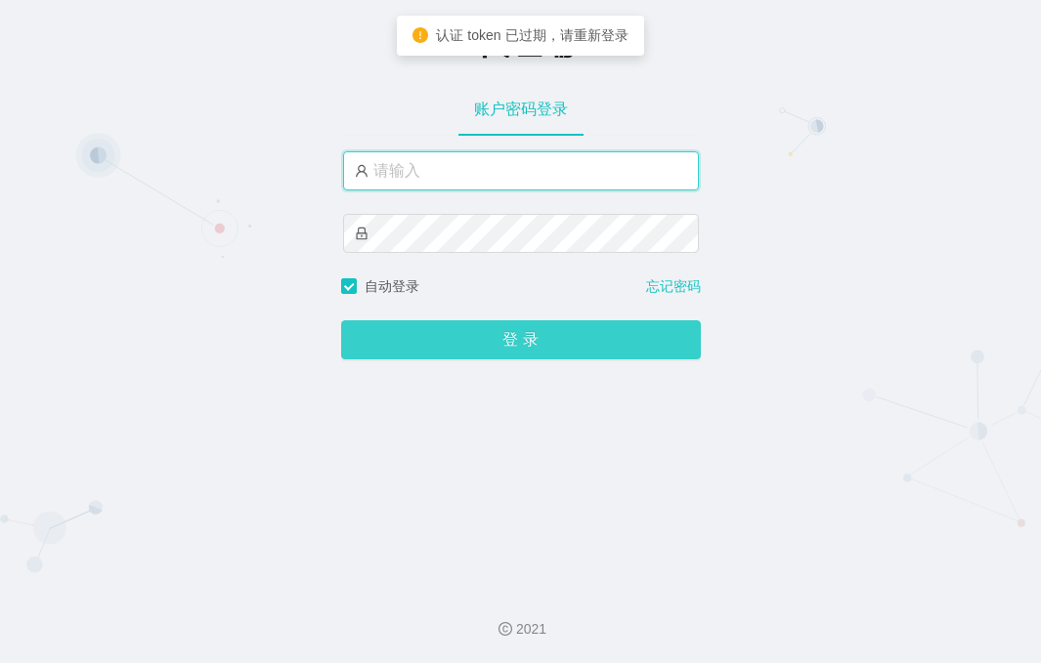
type input "yn02"
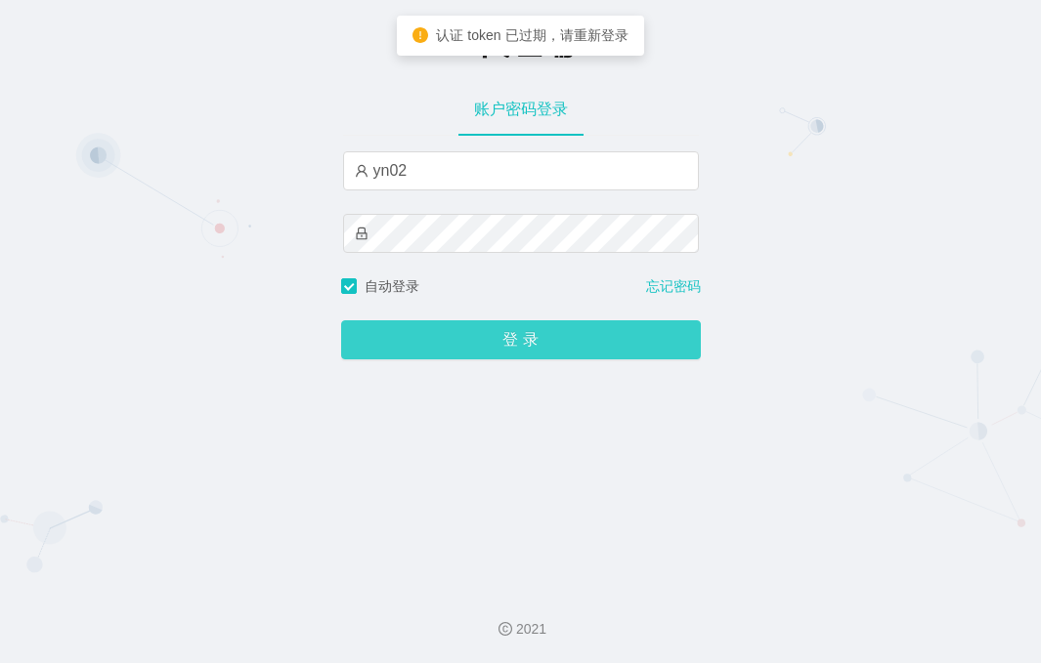
drag, startPoint x: 401, startPoint y: 348, endPoint x: 349, endPoint y: 343, distance: 52.0
click at [402, 347] on button "登 录" at bounding box center [521, 339] width 360 height 39
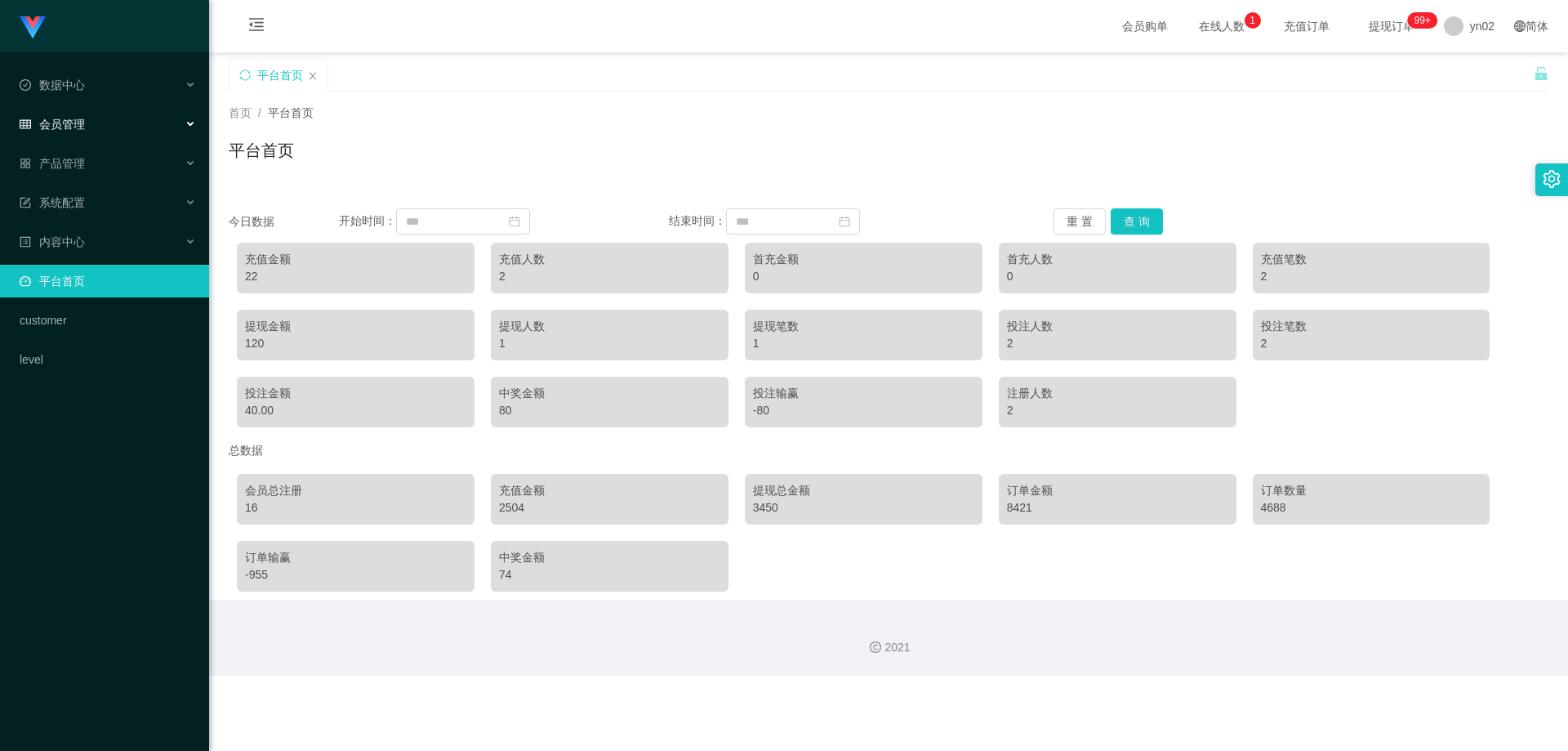
click at [92, 126] on div "会员管理" at bounding box center [104, 124] width 209 height 33
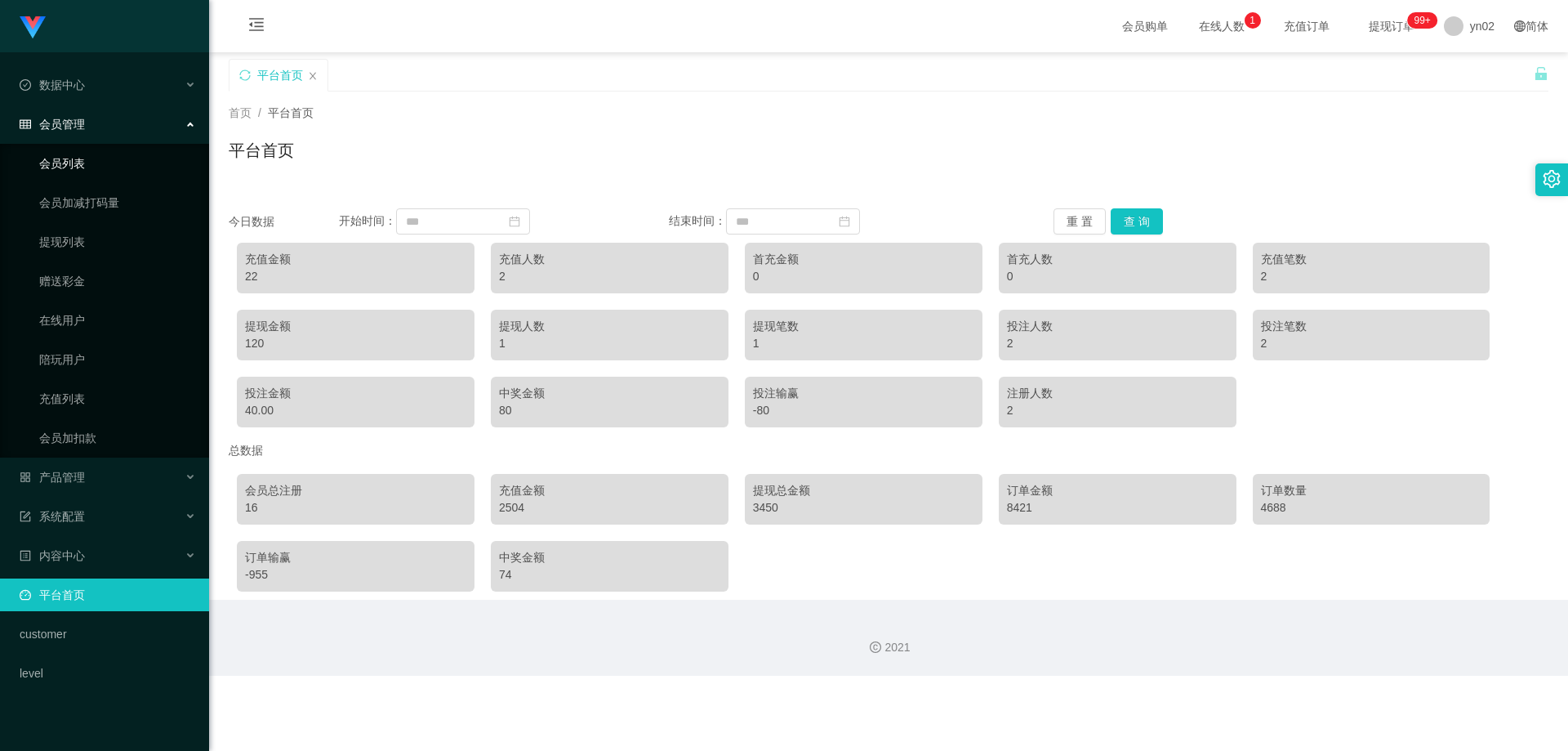
click at [74, 166] on link "会员列表" at bounding box center [118, 163] width 157 height 33
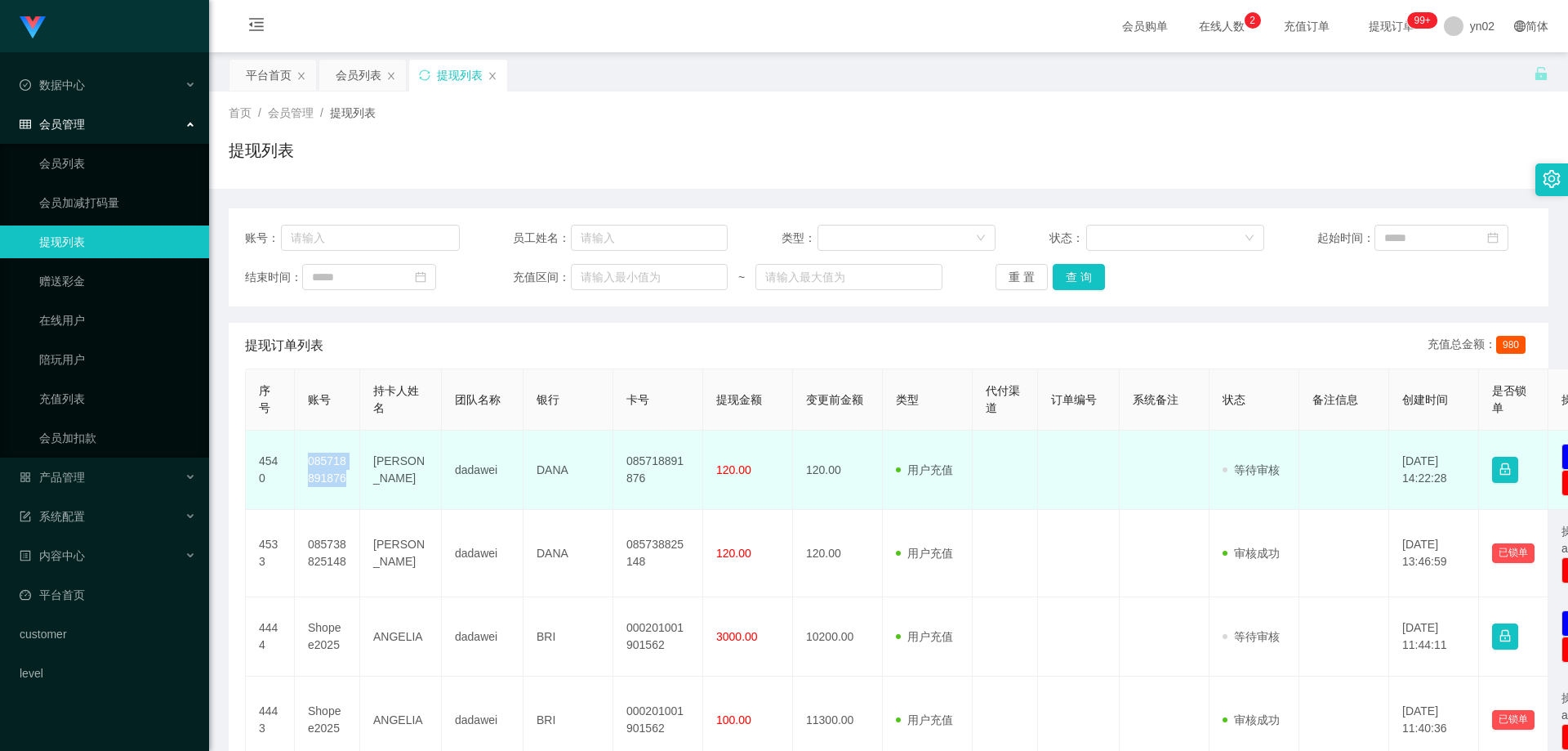
click at [303, 459] on td "085718891876" at bounding box center [328, 470] width 65 height 79
